Goal: Task Accomplishment & Management: Use online tool/utility

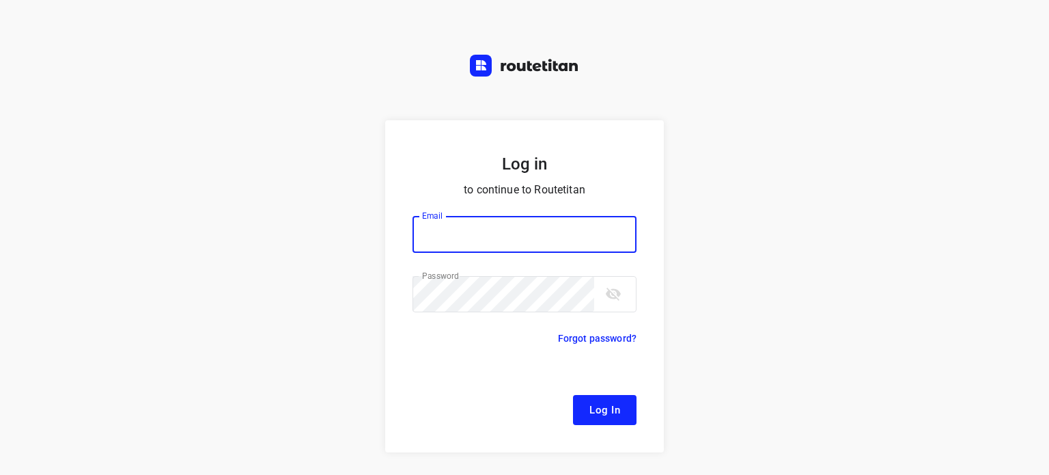
type input "[EMAIL_ADDRESS][DOMAIN_NAME]"
click at [596, 426] on form "Log in to continue to Routetitan Email [EMAIL_ADDRESS][DOMAIN_NAME] Email ​ Pas…" at bounding box center [524, 286] width 279 height 332
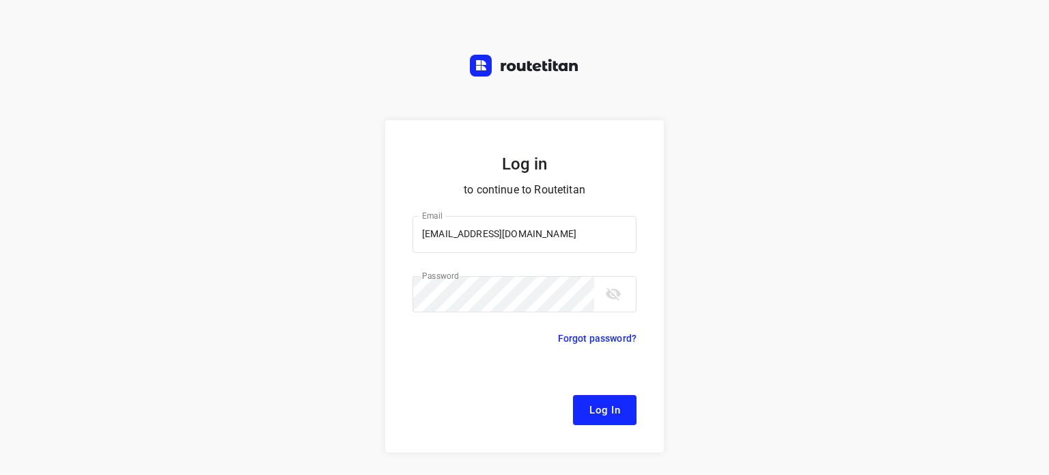
click at [596, 418] on span "Log In" at bounding box center [604, 410] width 31 height 18
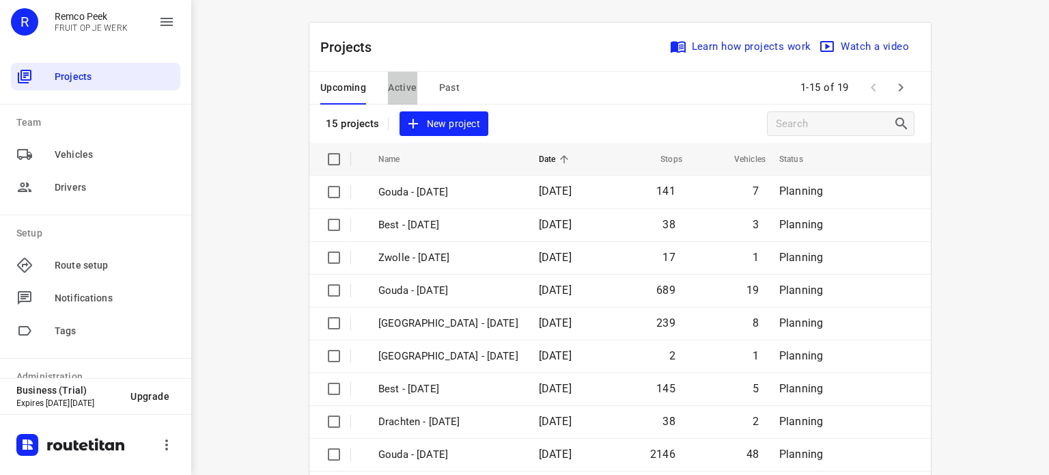
click at [393, 87] on span "Active" at bounding box center [402, 87] width 29 height 17
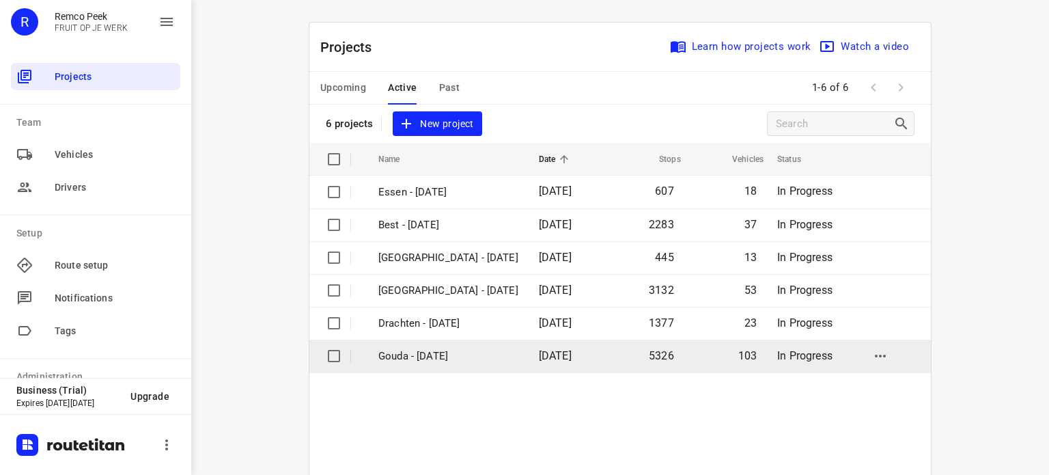
click at [430, 356] on p "Gouda - [DATE]" at bounding box center [448, 356] width 140 height 16
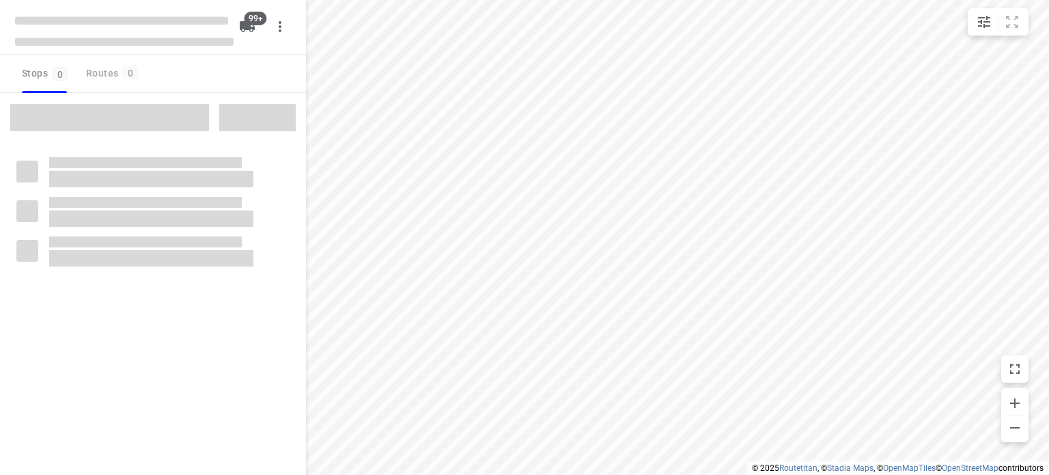
click at [150, 125] on span at bounding box center [109, 117] width 199 height 27
checkbox input "true"
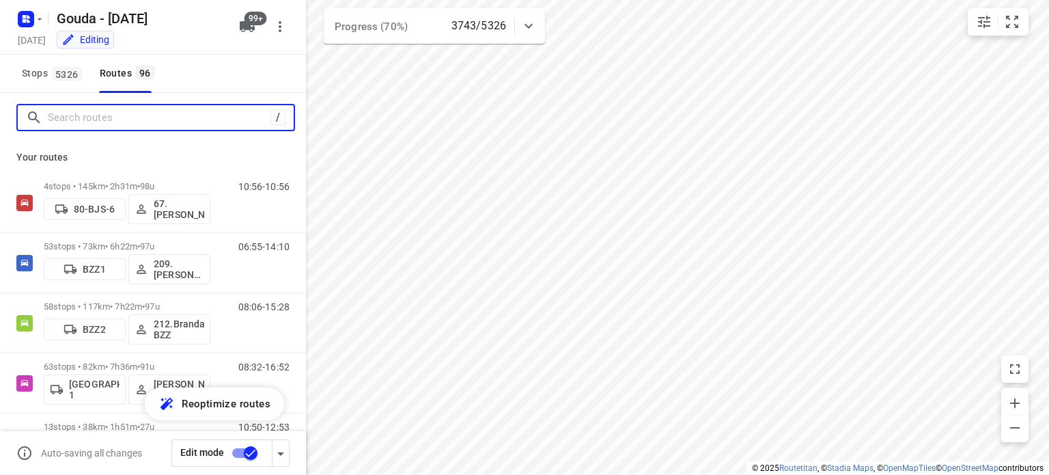
click at [114, 120] on input "Search routes" at bounding box center [159, 117] width 223 height 21
click at [114, 120] on input "Search routes" at bounding box center [157, 117] width 219 height 21
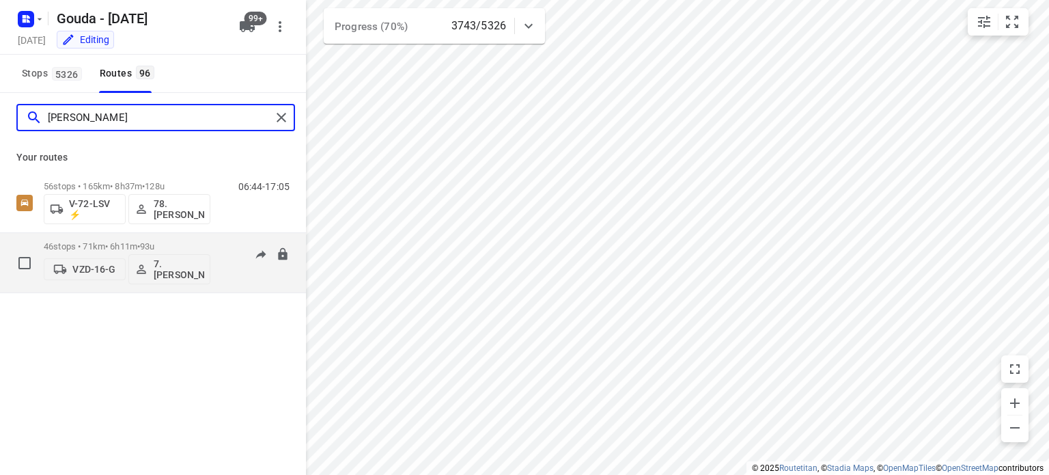
type input "[PERSON_NAME]"
click at [117, 250] on p "46 stops • 71km • 6h11m • 93u" at bounding box center [127, 246] width 167 height 10
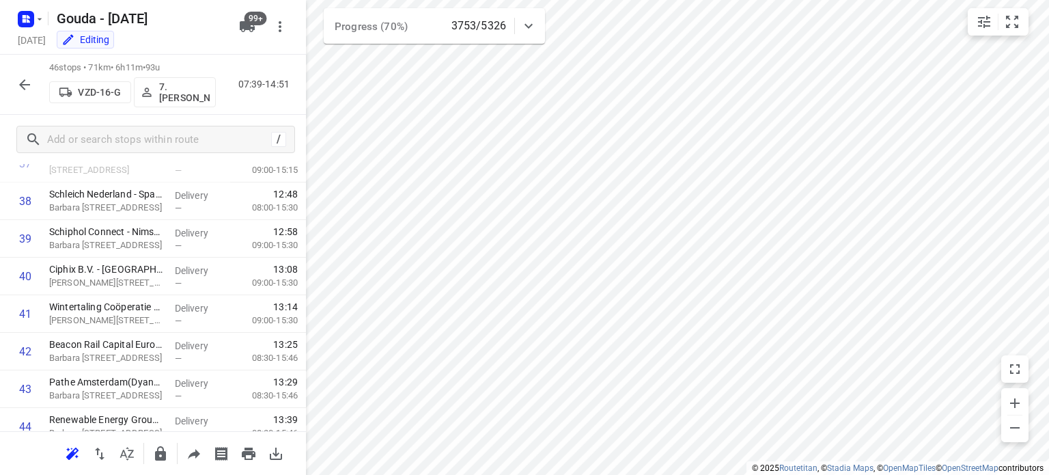
scroll to position [1399, 0]
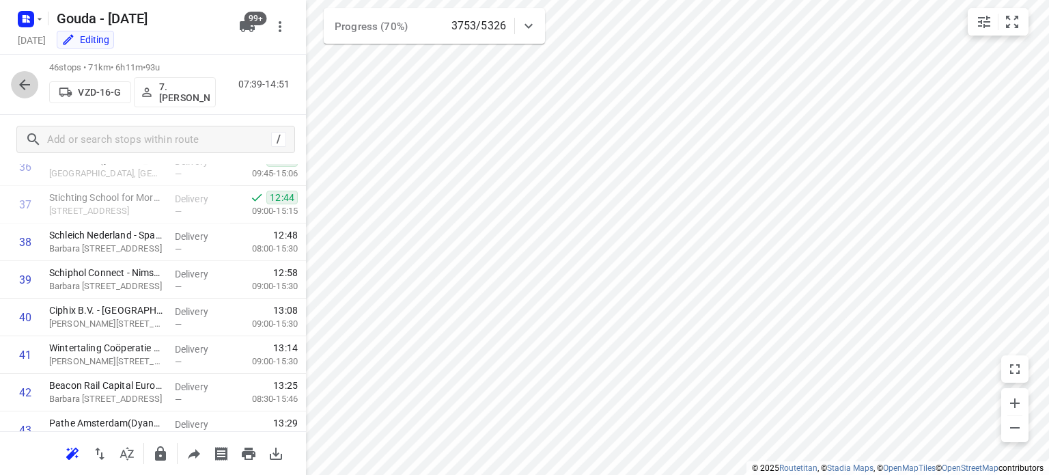
click at [27, 91] on icon "button" at bounding box center [24, 84] width 16 height 16
